Goal: Task Accomplishment & Management: Manage account settings

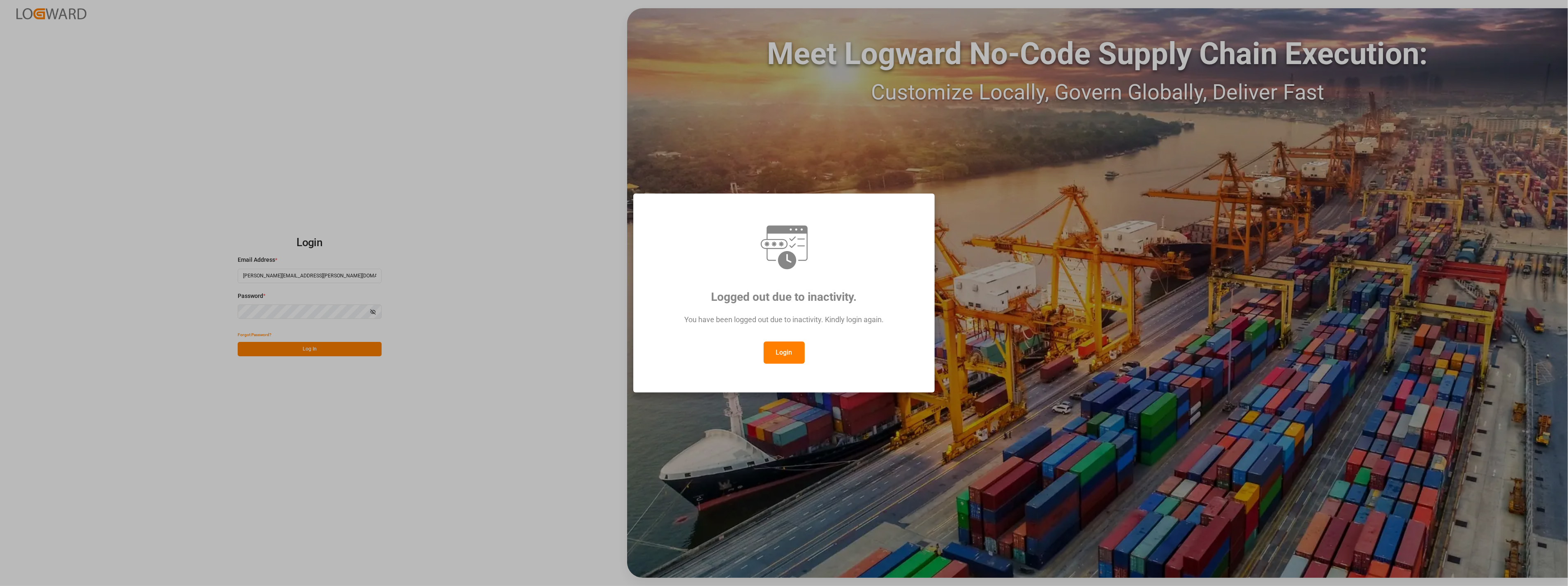
click at [698, 323] on button "Login" at bounding box center [785, 352] width 41 height 22
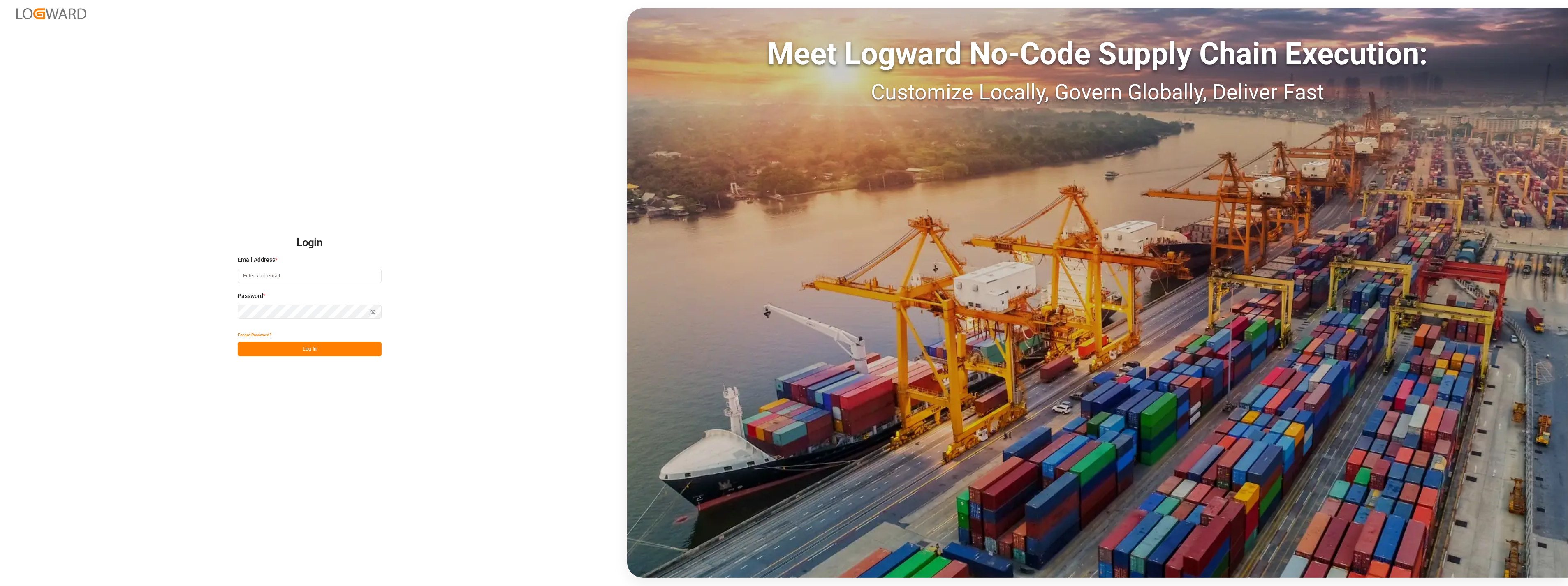
type input "[PERSON_NAME][EMAIL_ADDRESS][PERSON_NAME][DOMAIN_NAME]"
click at [327, 352] on button "Log In" at bounding box center [309, 349] width 144 height 15
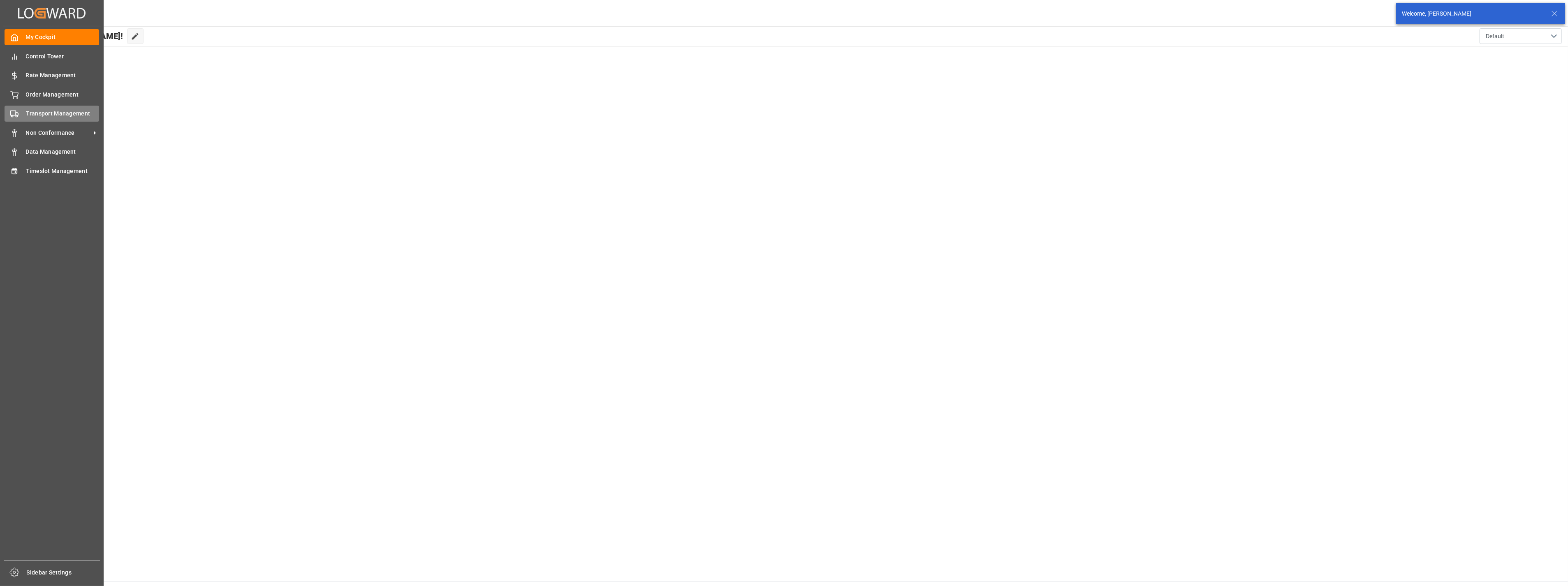
click at [59, 112] on span "Transport Management" at bounding box center [63, 114] width 74 height 9
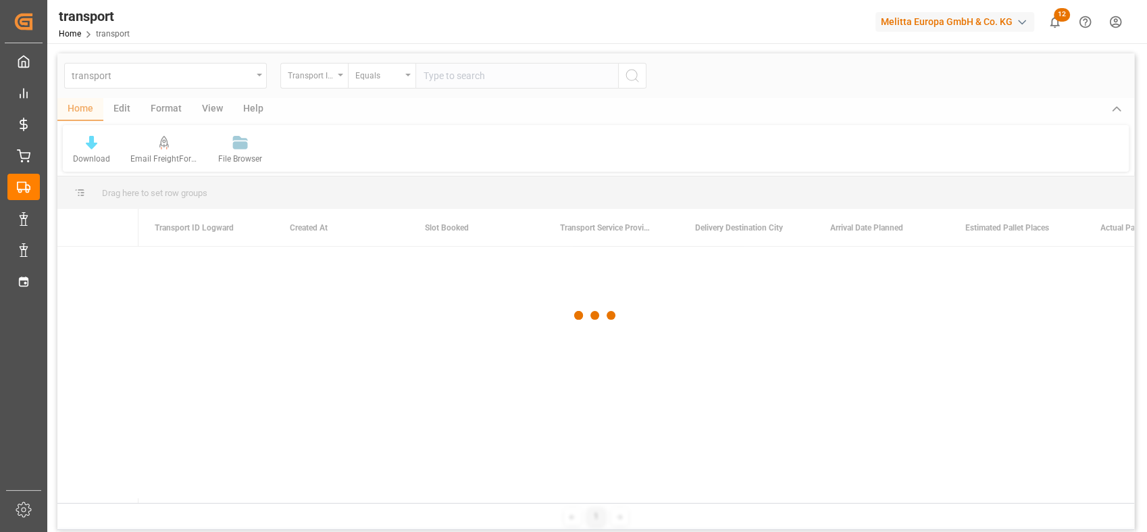
click at [212, 72] on div at bounding box center [595, 315] width 1077 height 524
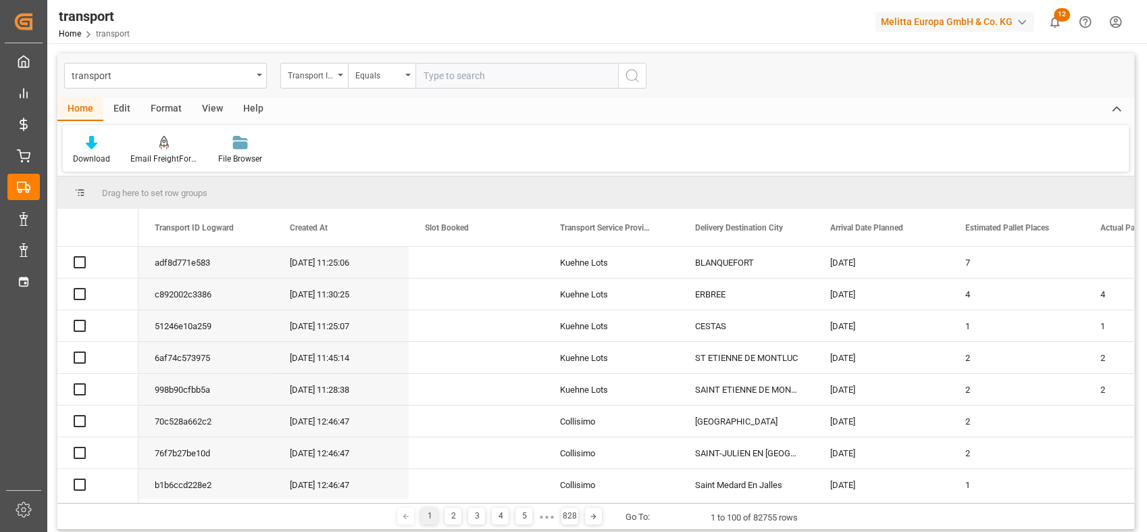
click at [212, 72] on div "transport" at bounding box center [162, 74] width 180 height 17
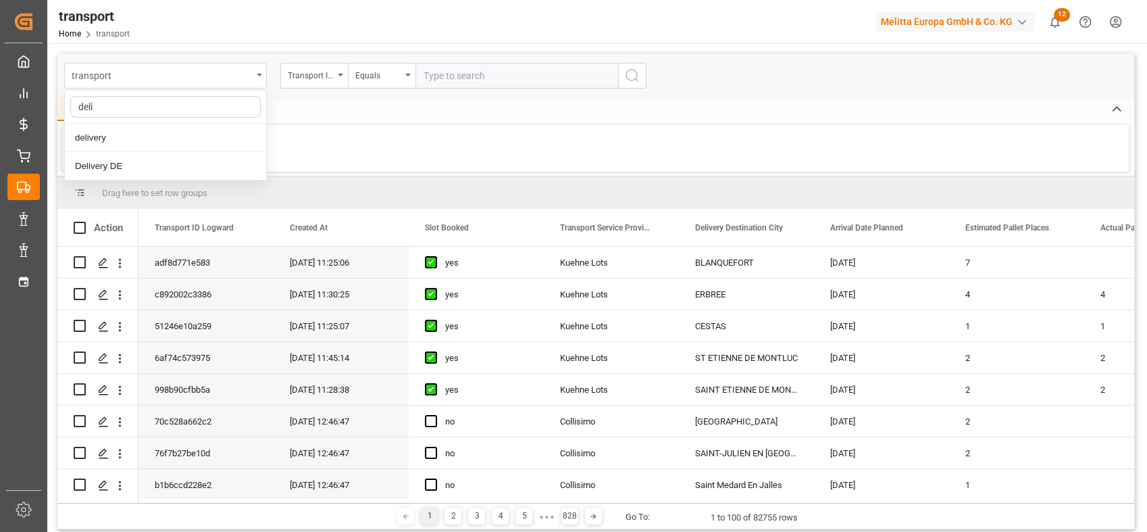
type input "deliv"
click at [140, 161] on div "Delivery DE" at bounding box center [165, 166] width 201 height 28
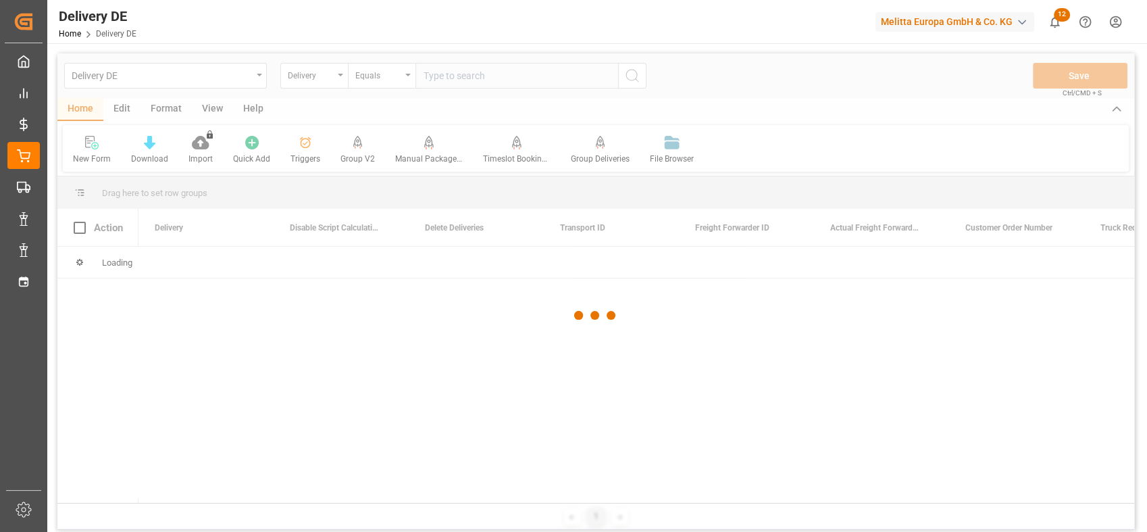
click at [499, 80] on div at bounding box center [595, 315] width 1077 height 524
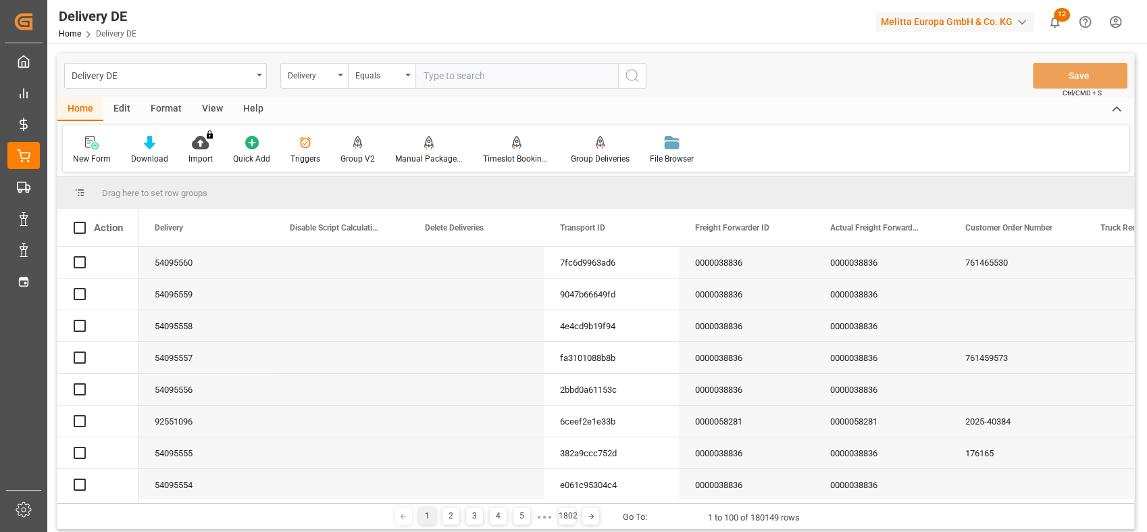
click at [470, 76] on input "text" at bounding box center [516, 76] width 203 height 26
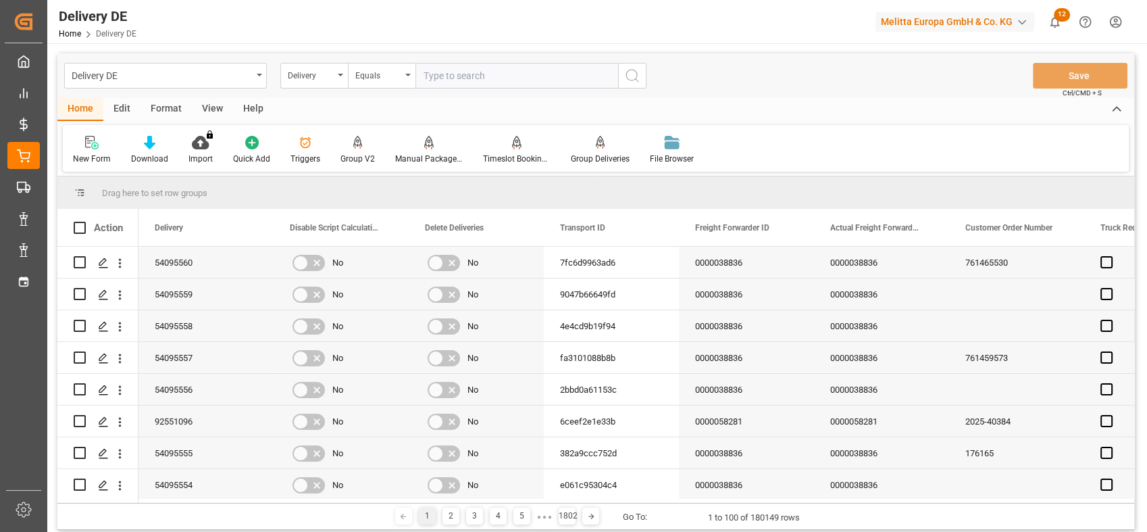
click at [470, 76] on input "text" at bounding box center [516, 76] width 203 height 26
type input "92533935"
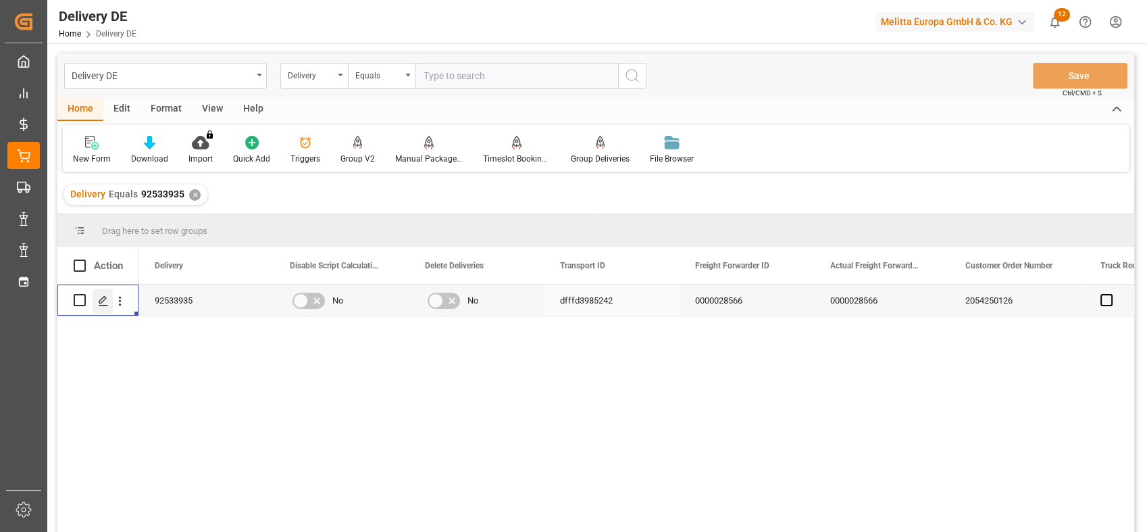
click at [97, 305] on div "Press SPACE to select this row." at bounding box center [103, 300] width 20 height 25
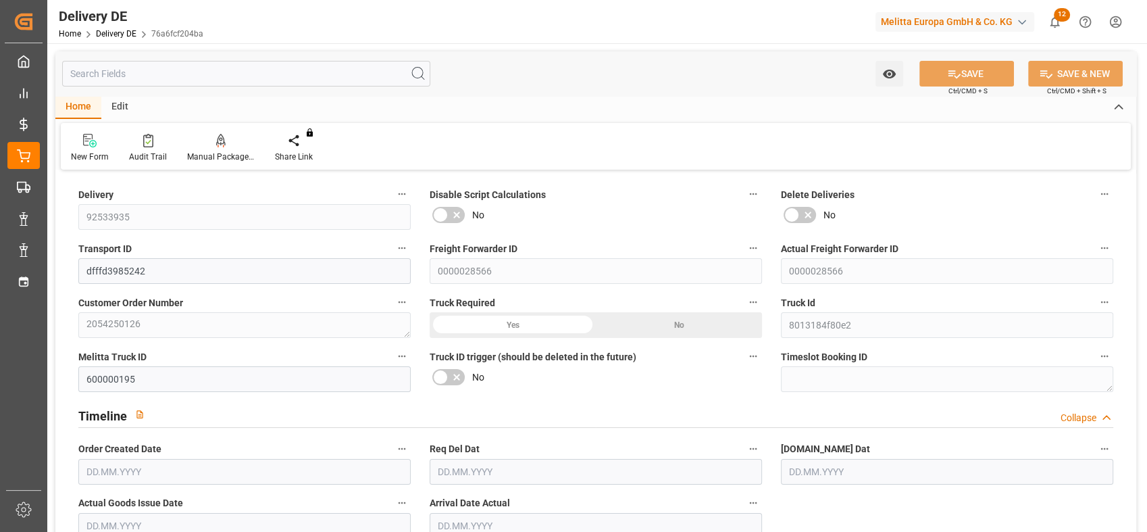
type input "43"
type input "22"
type input "23"
type input "3586.71"
type input "5898.023"
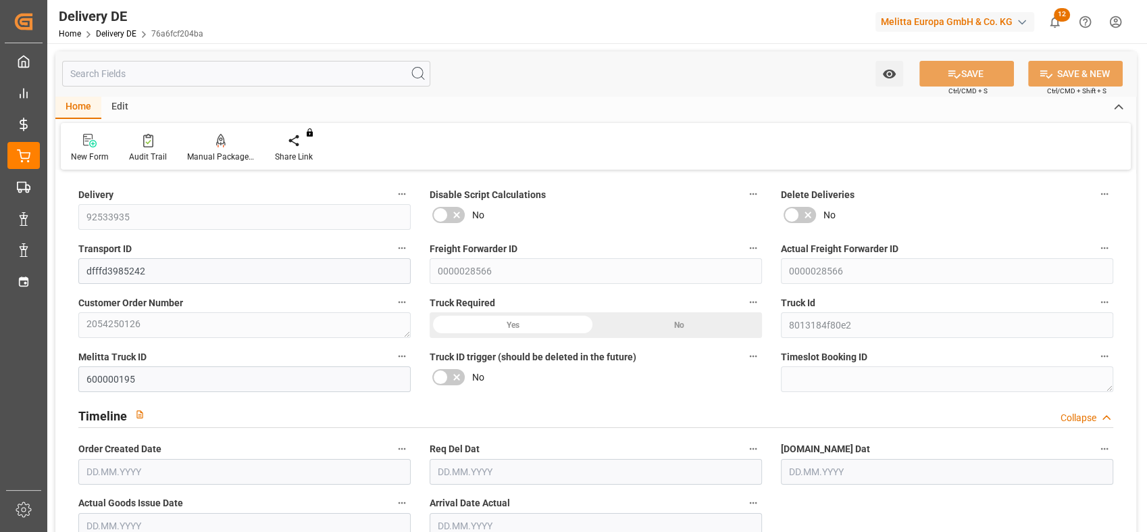
type input "36488.404"
type input "[DATE]"
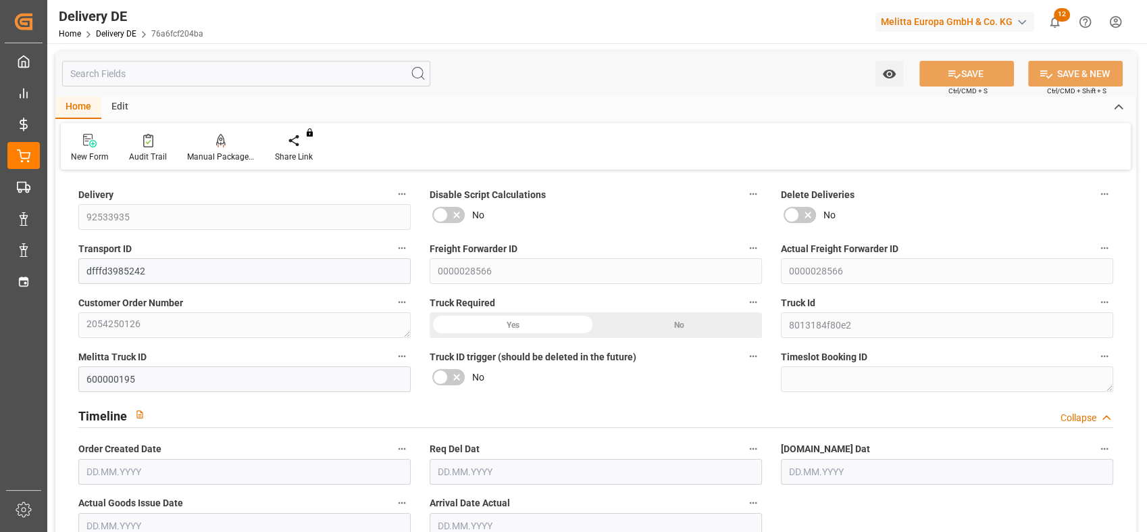
type input "[DATE]"
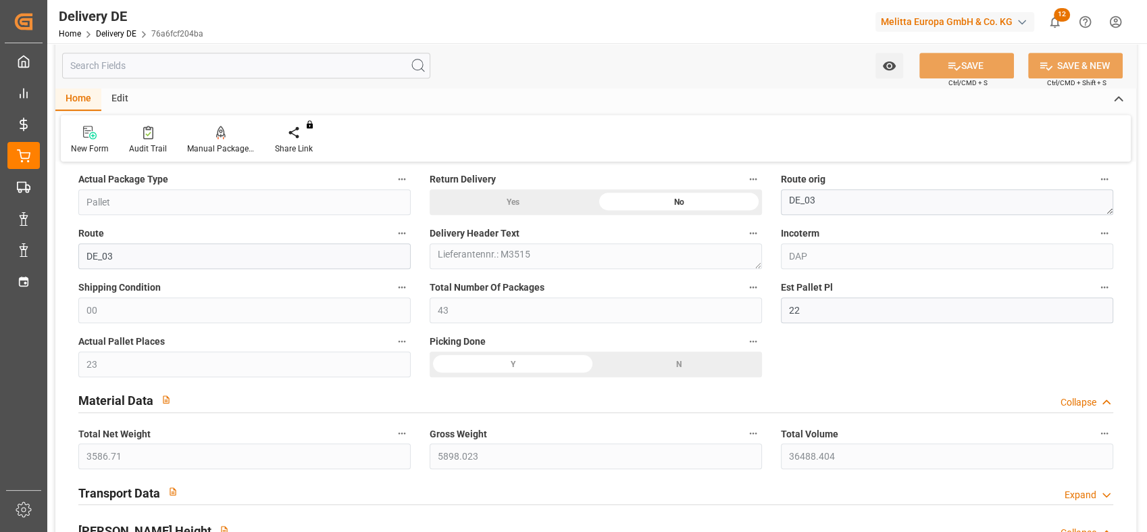
scroll to position [751, 0]
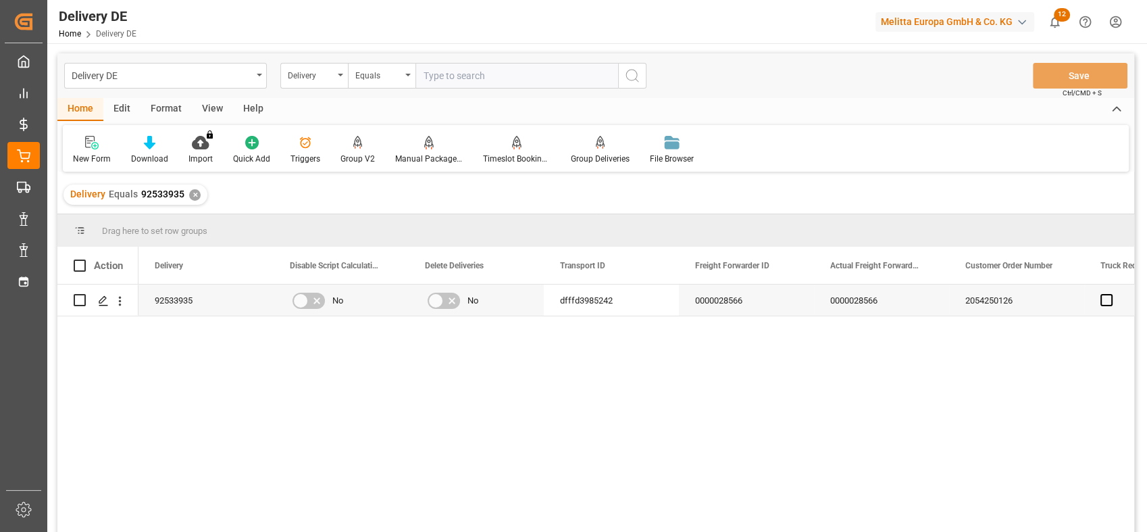
click at [453, 82] on input "text" at bounding box center [516, 76] width 203 height 26
click at [464, 76] on input "text" at bounding box center [516, 76] width 203 height 26
type input "92533918"
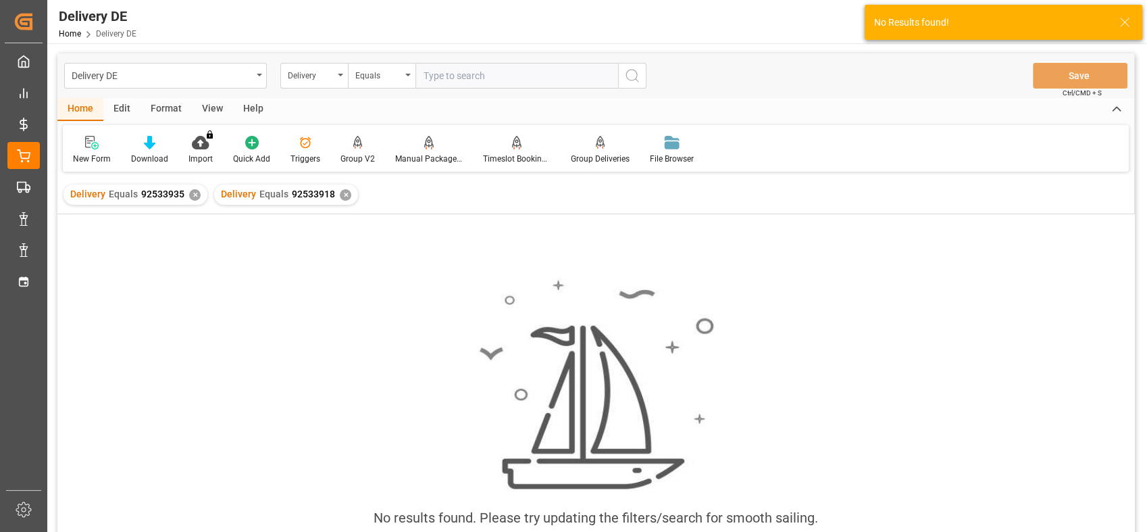
click at [190, 196] on div "✕" at bounding box center [194, 194] width 11 height 11
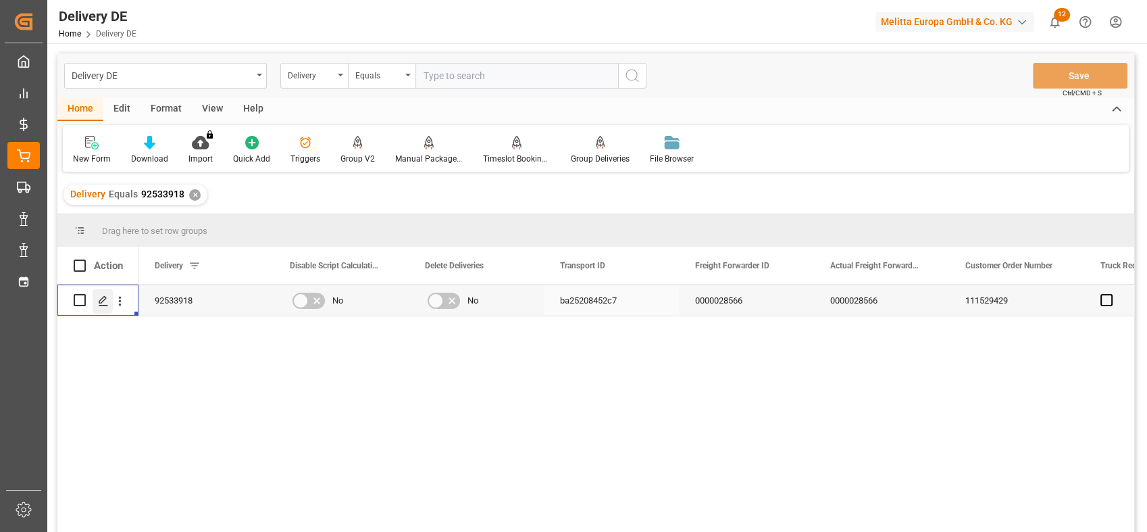
click at [106, 303] on icon "Press SPACE to select this row." at bounding box center [103, 300] width 11 height 11
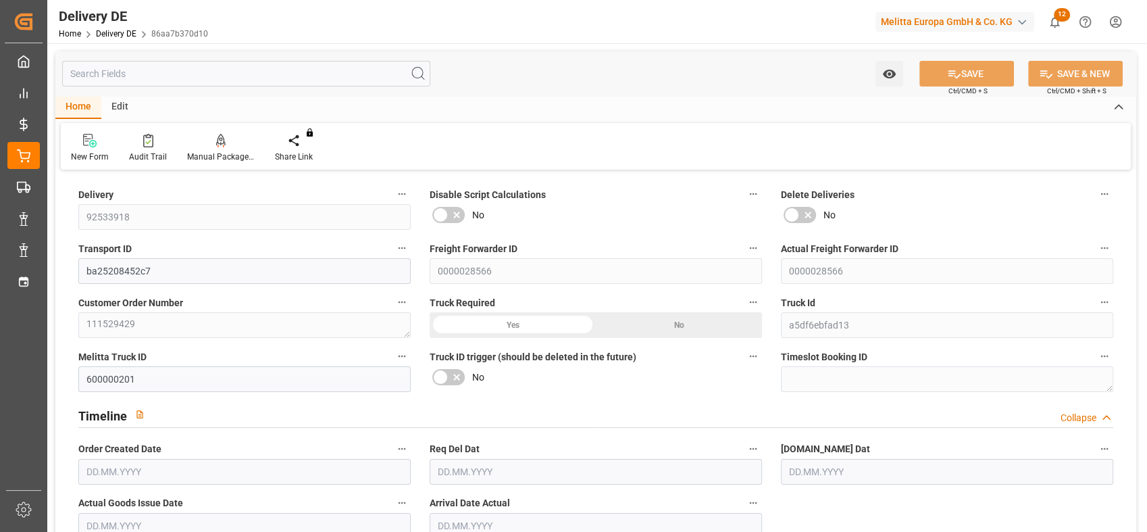
type input "29"
type input "15"
type input "1840.701"
type input "3480.375"
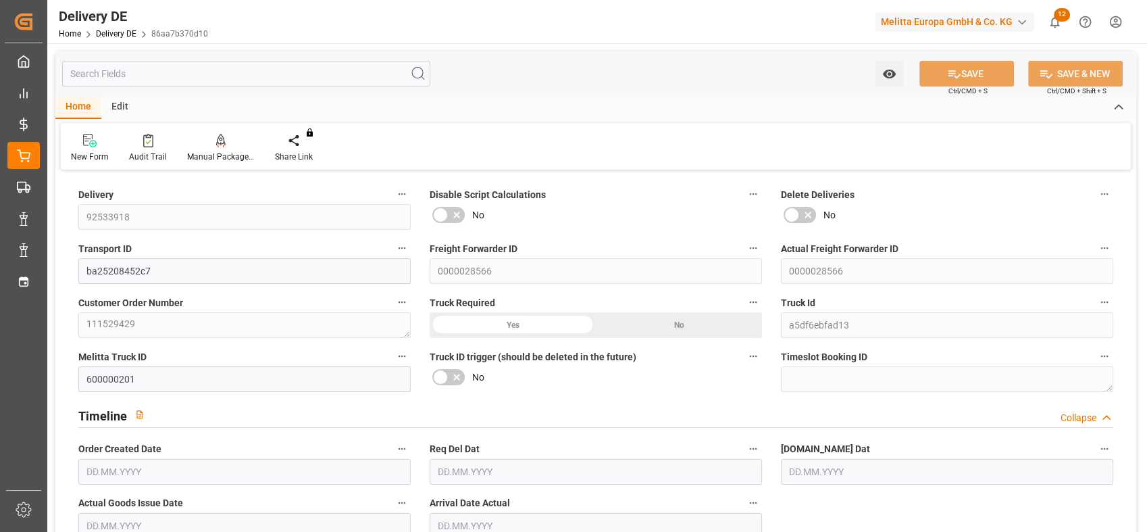
type input "22652.88"
type input "[DATE]"
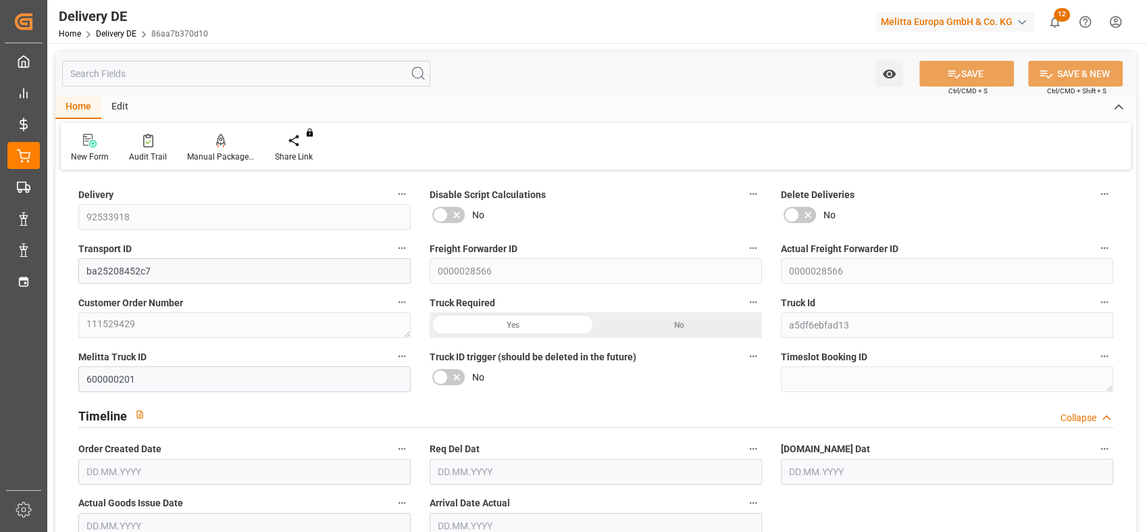
type input "[DATE]"
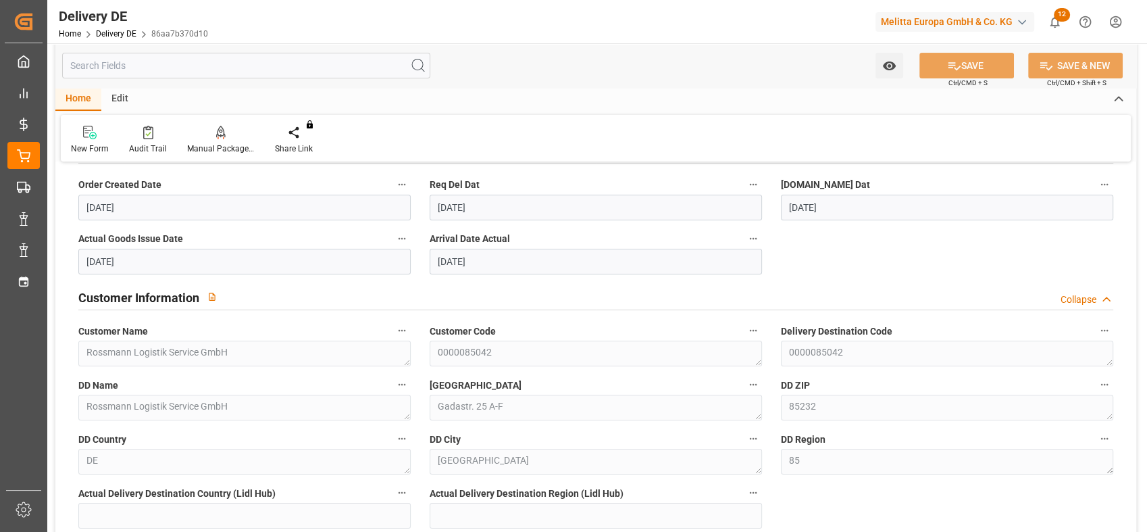
scroll to position [300, 0]
